Goal: Transaction & Acquisition: Purchase product/service

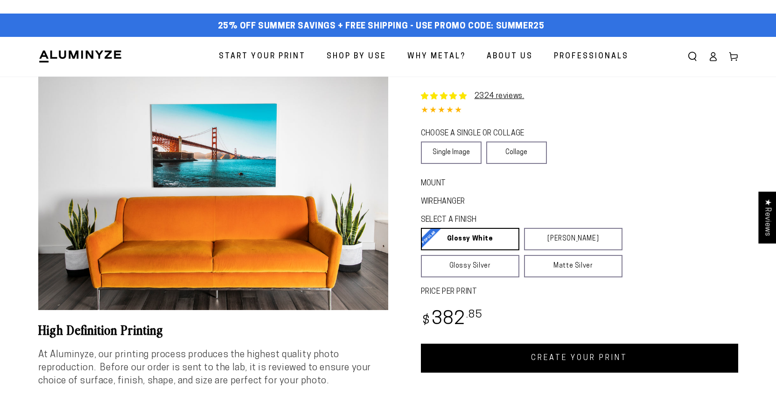
select select "**********"
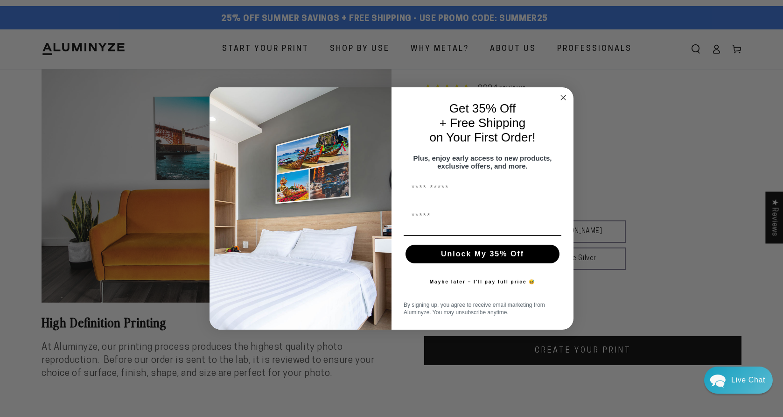
click at [563, 92] on circle "Close dialog" at bounding box center [563, 97] width 11 height 11
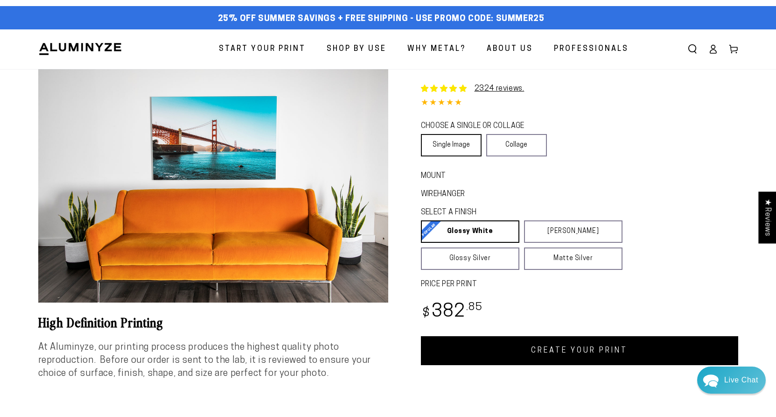
click at [451, 148] on link "Single Image" at bounding box center [451, 145] width 61 height 22
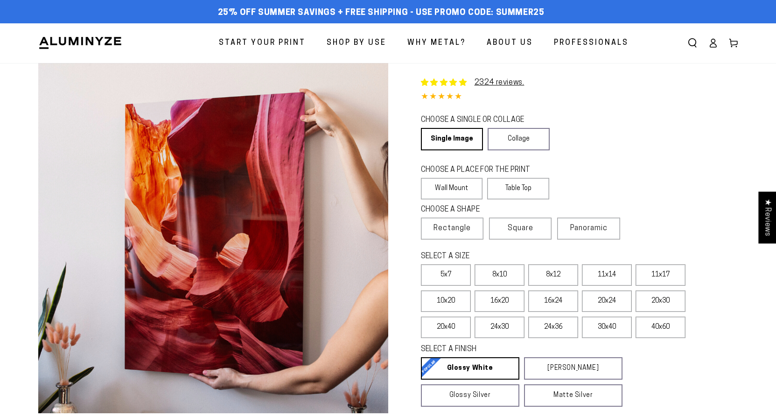
select select "**********"
click at [551, 328] on label "24x36" at bounding box center [553, 326] width 50 height 21
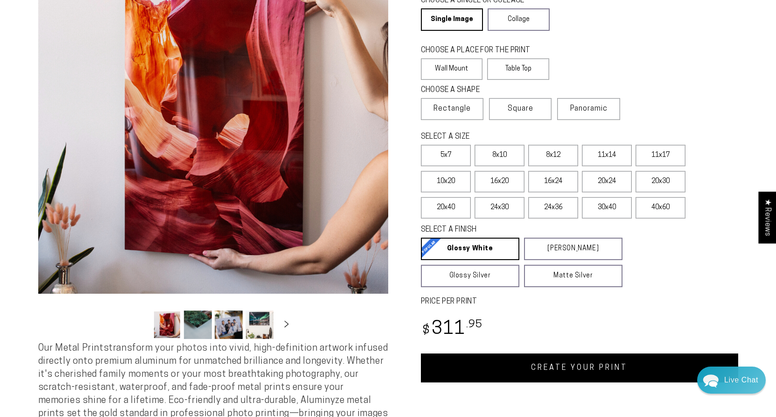
scroll to position [134, 0]
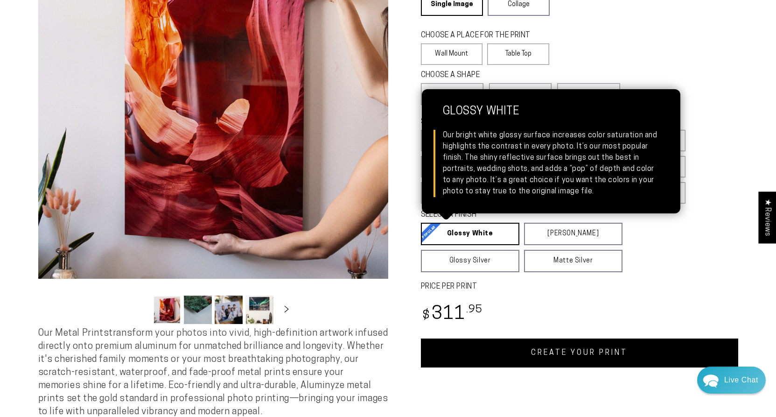
click at [466, 235] on link "Glossy White Glossy White Our bright white glossy surface increases color satur…" at bounding box center [470, 234] width 98 height 22
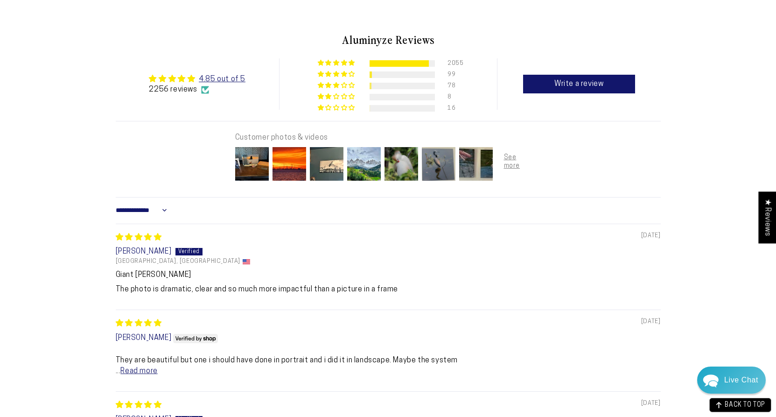
scroll to position [568, 0]
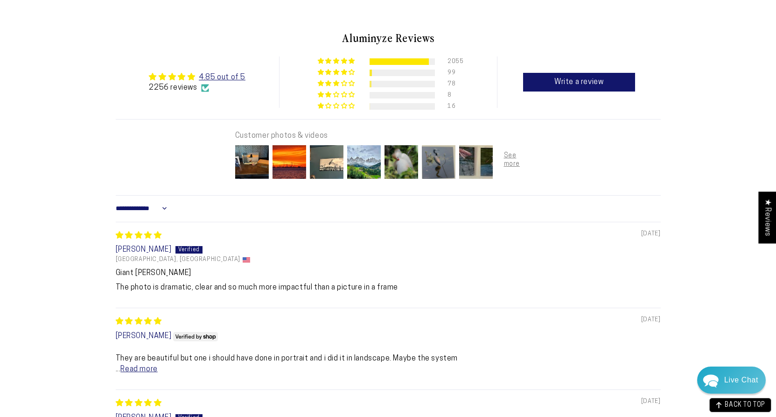
click at [152, 374] on p "They are beautiful but one i should have done in portrait and i did it in lands…" at bounding box center [388, 363] width 545 height 21
click at [152, 373] on link "Read more" at bounding box center [138, 368] width 37 height 7
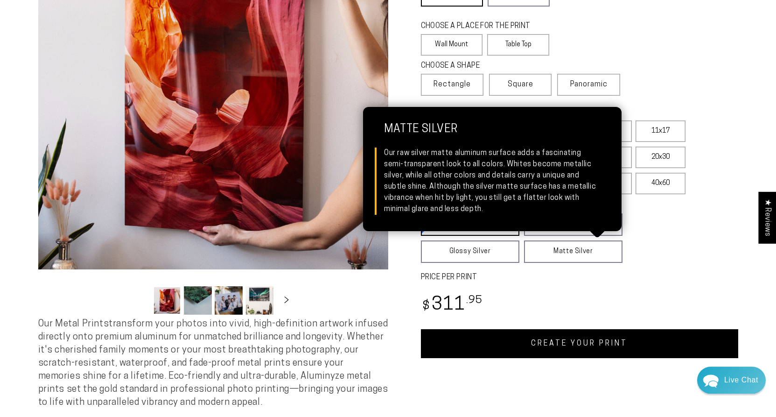
scroll to position [172, 0]
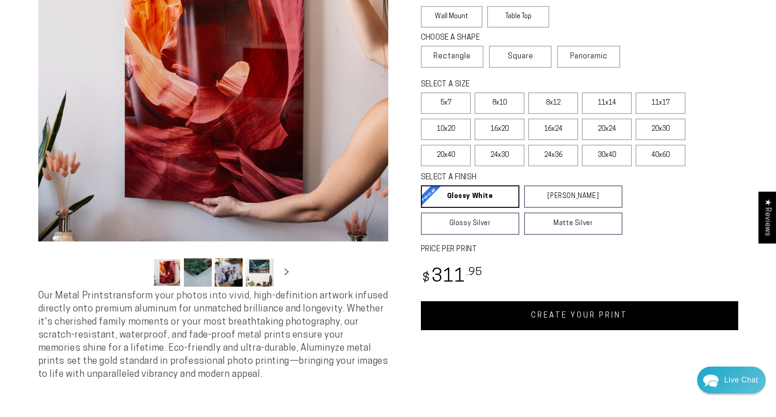
click at [563, 323] on link "CREATE YOUR PRINT" at bounding box center [579, 315] width 317 height 29
